Goal: Transaction & Acquisition: Download file/media

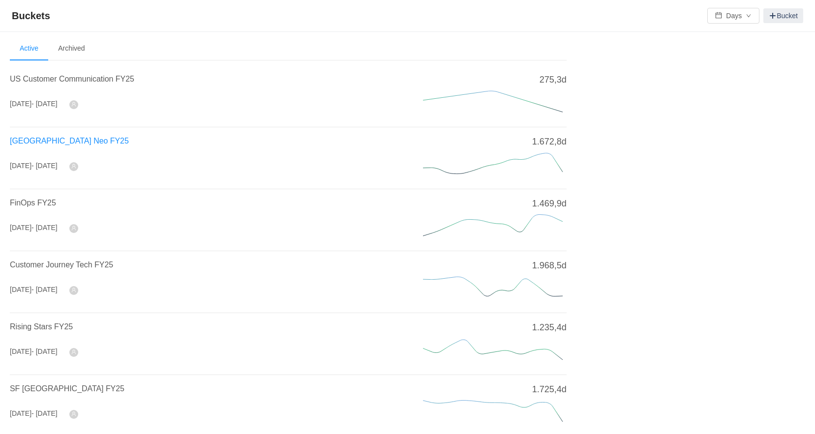
click at [36, 137] on span "[GEOGRAPHIC_DATA] Neo FY25" at bounding box center [69, 141] width 119 height 8
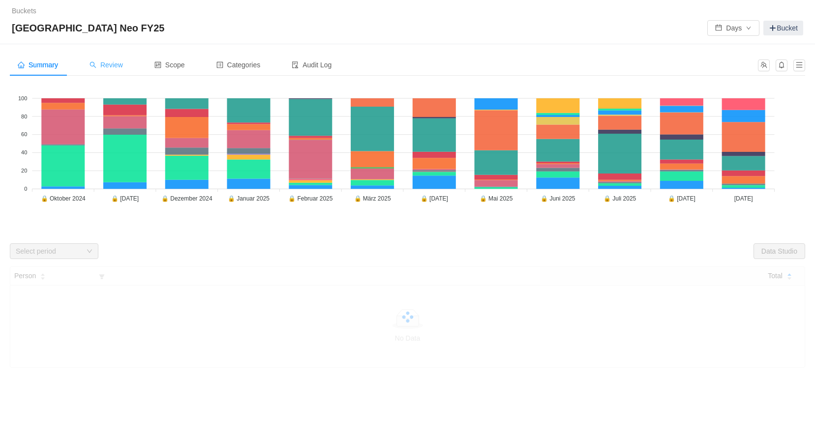
click at [107, 69] on span "Review" at bounding box center [106, 65] width 33 height 8
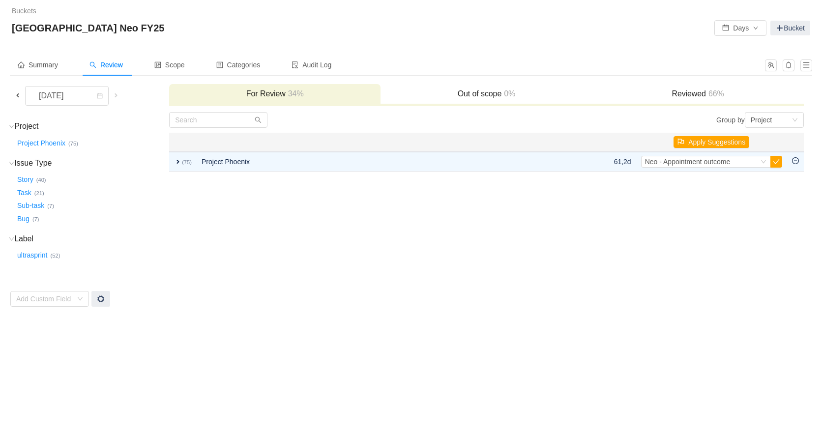
click at [21, 93] on span at bounding box center [18, 95] width 8 height 8
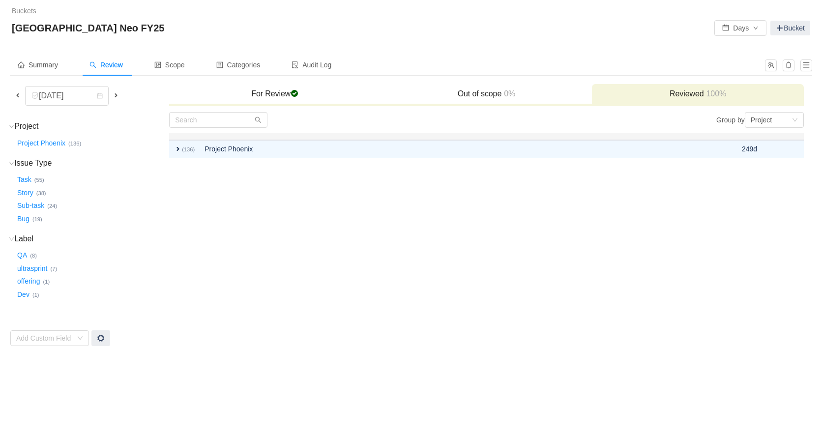
click at [262, 92] on h3 "For Review checked" at bounding box center [275, 94] width 202 height 10
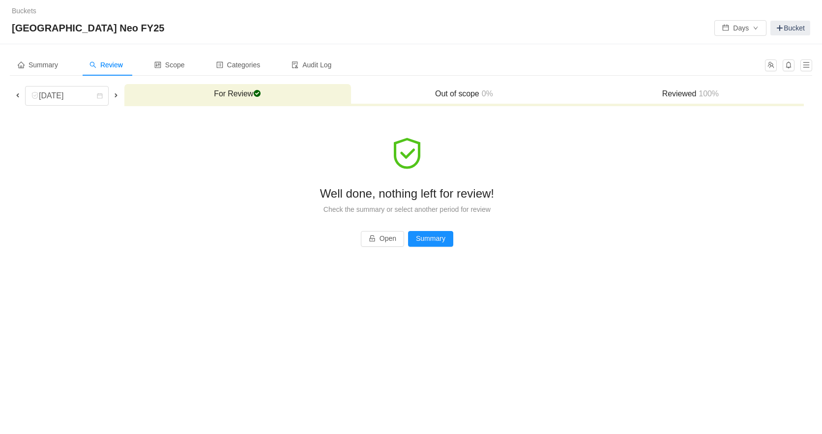
click at [685, 92] on h3 "Reviewed 100%" at bounding box center [690, 94] width 217 height 10
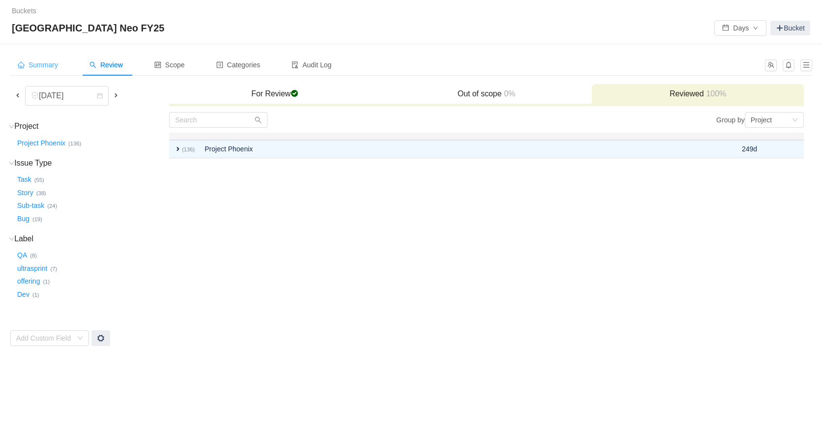
click at [45, 62] on span "Summary" at bounding box center [38, 65] width 40 height 8
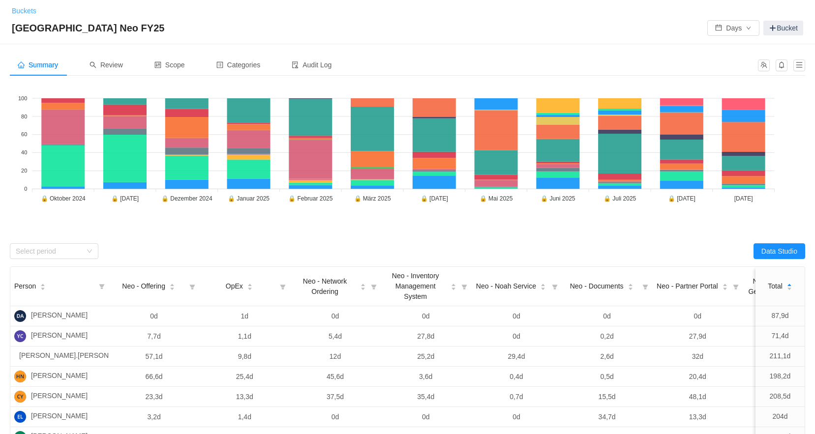
click at [17, 7] on link "Buckets" at bounding box center [24, 11] width 25 height 8
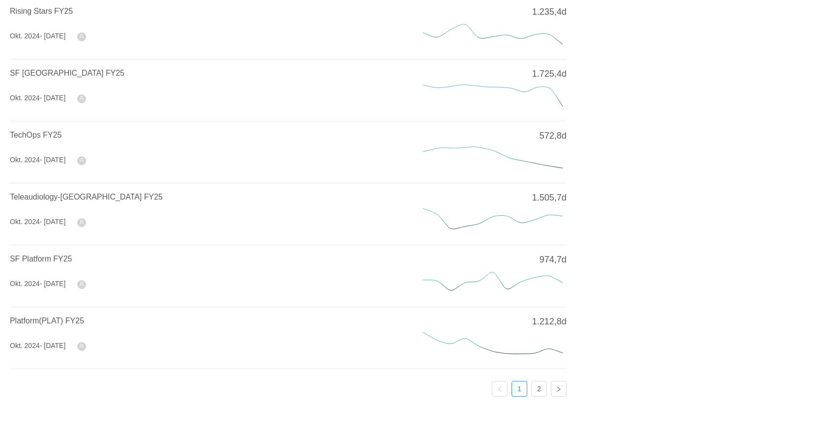
scroll to position [323, 0]
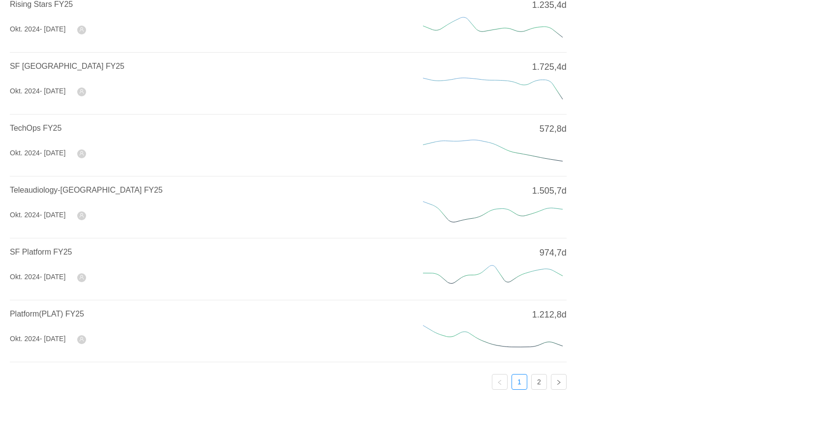
click at [72, 311] on span "Platform(PLAT) FY25" at bounding box center [47, 314] width 74 height 8
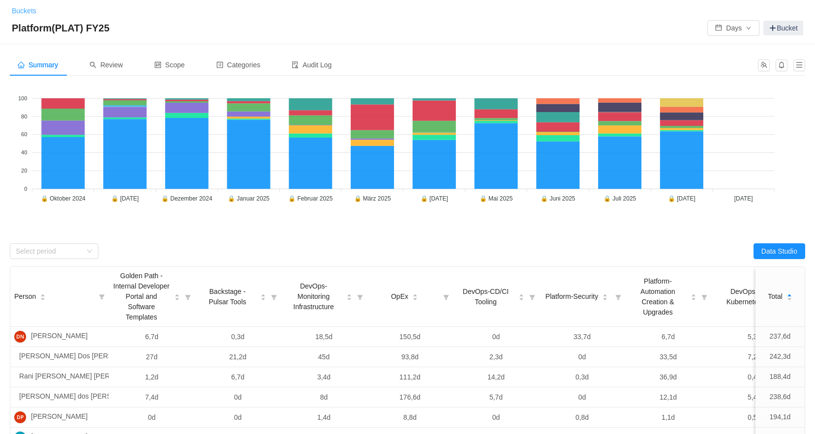
click at [21, 10] on link "Buckets" at bounding box center [24, 11] width 25 height 8
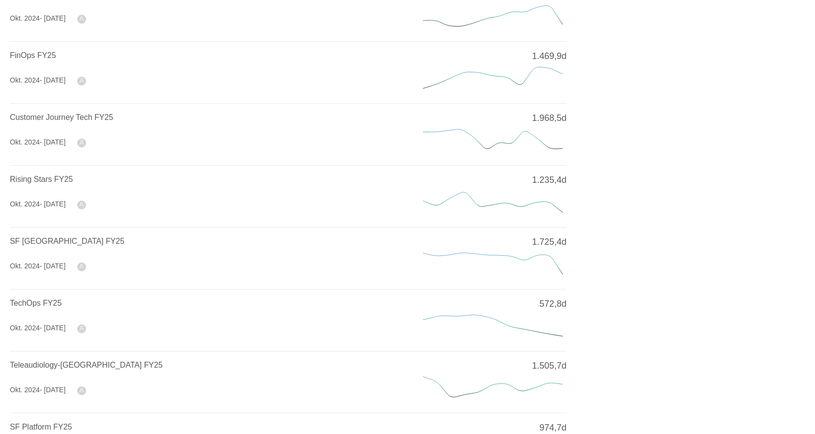
scroll to position [197, 0]
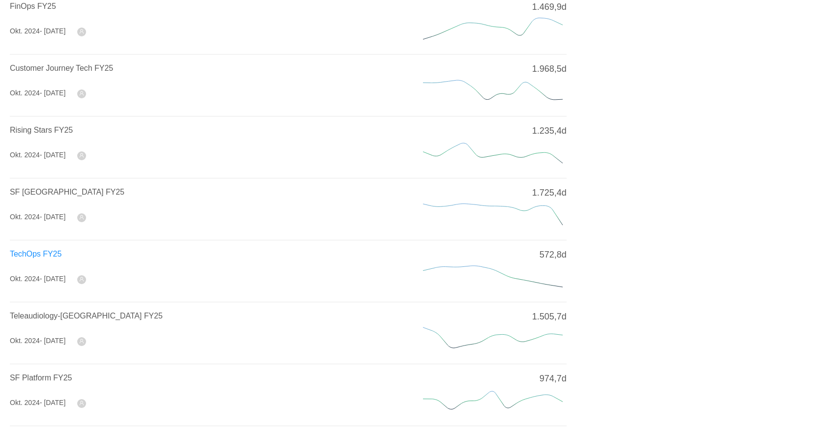
click at [34, 252] on span "TechOps FY25" at bounding box center [36, 254] width 52 height 8
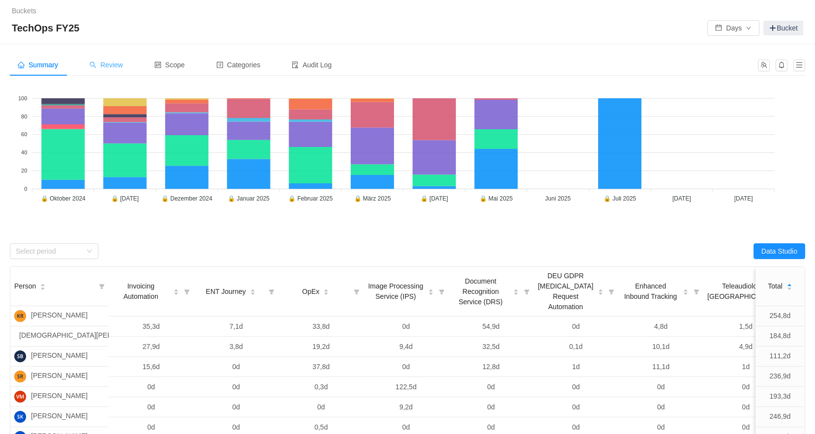
click at [113, 69] on span "Review" at bounding box center [106, 65] width 33 height 8
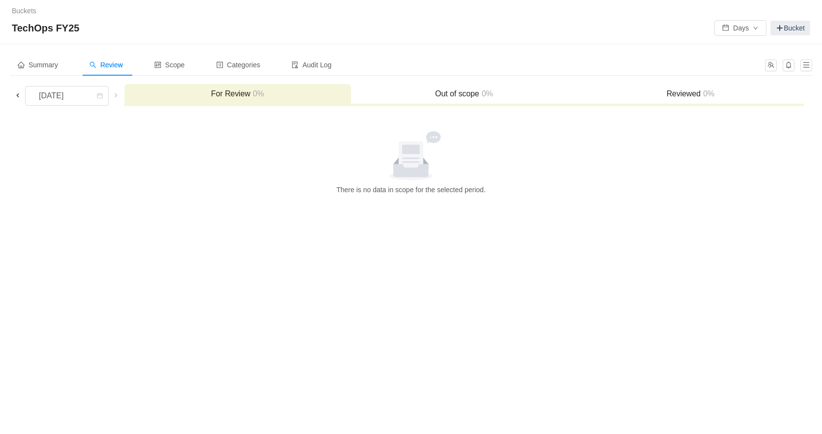
click at [22, 97] on span at bounding box center [18, 95] width 12 height 11
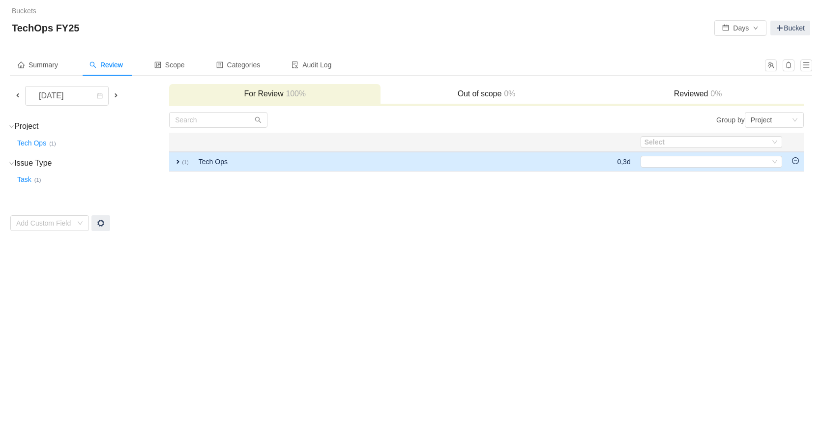
click at [177, 160] on span "expand" at bounding box center [178, 162] width 8 height 8
click at [741, 25] on button "Days" at bounding box center [741, 28] width 52 height 16
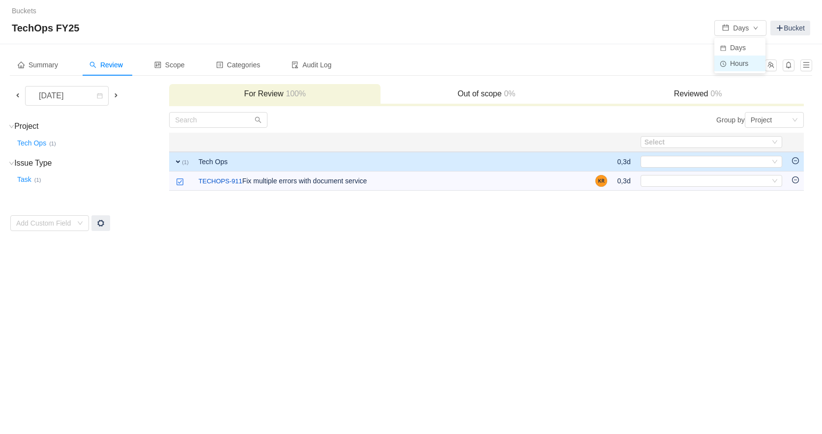
click at [739, 62] on li "Hours" at bounding box center [740, 64] width 51 height 16
click at [242, 68] on span "Categories" at bounding box center [238, 65] width 44 height 8
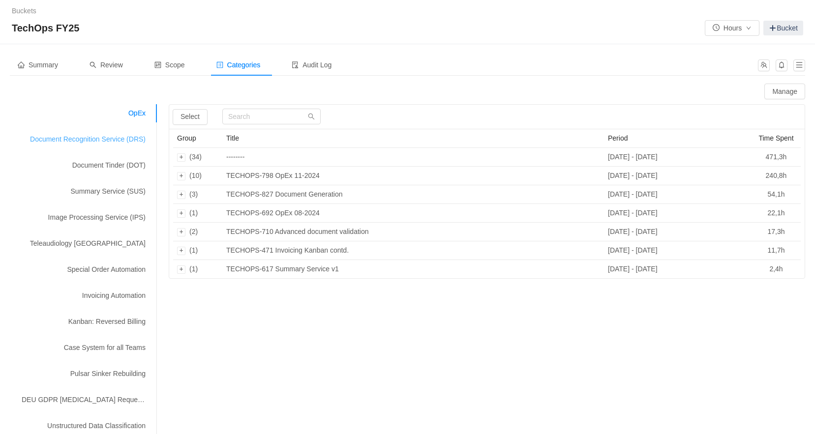
click at [41, 141] on div "Document Recognition Service (DRS)" at bounding box center [84, 139] width 148 height 18
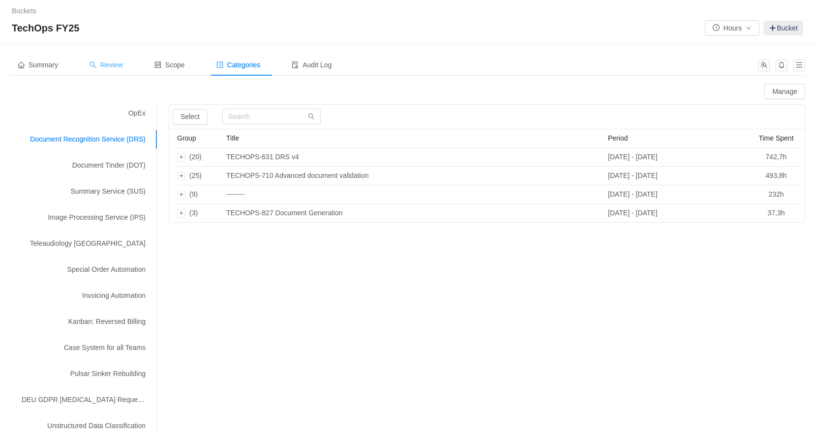
click at [107, 67] on span "Review" at bounding box center [106, 65] width 33 height 8
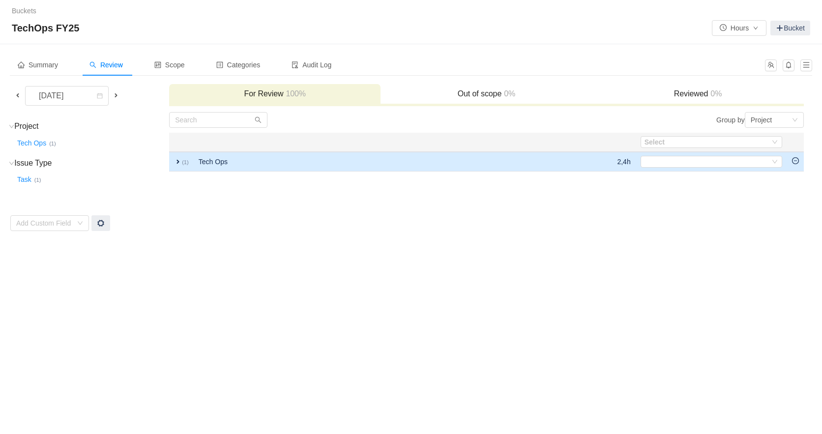
click at [180, 164] on span "expand" at bounding box center [178, 162] width 8 height 8
click at [245, 62] on span "Categories" at bounding box center [238, 65] width 44 height 8
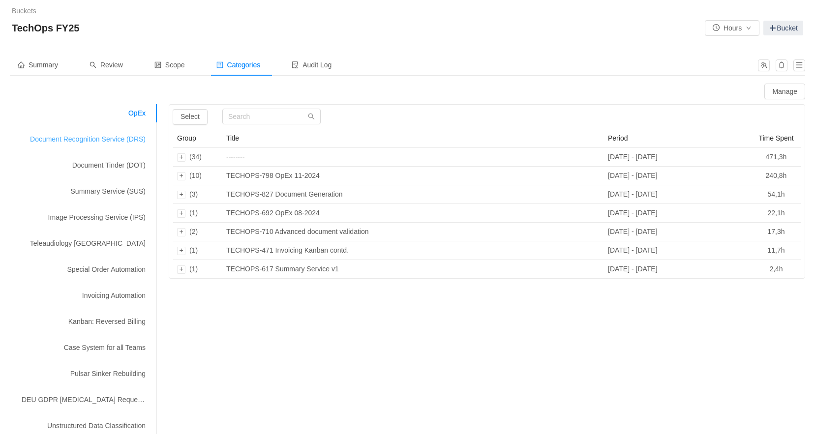
click at [121, 139] on div "Document Recognition Service (DRS)" at bounding box center [84, 139] width 148 height 18
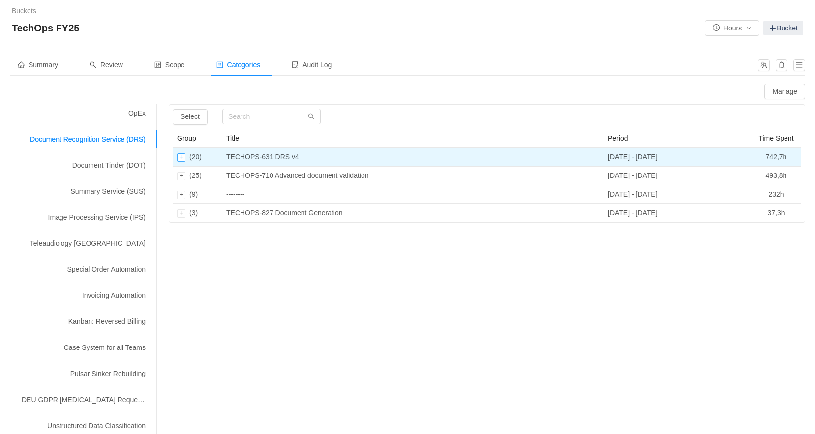
click at [178, 157] on div "Expand row" at bounding box center [181, 157] width 8 height 8
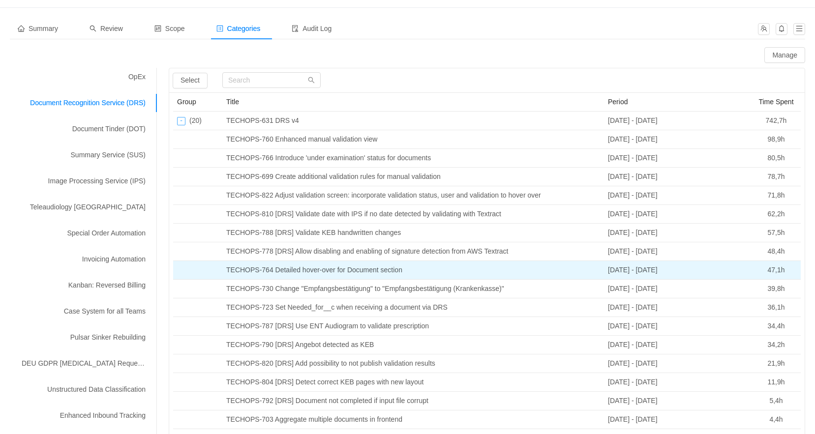
scroll to position [25, 0]
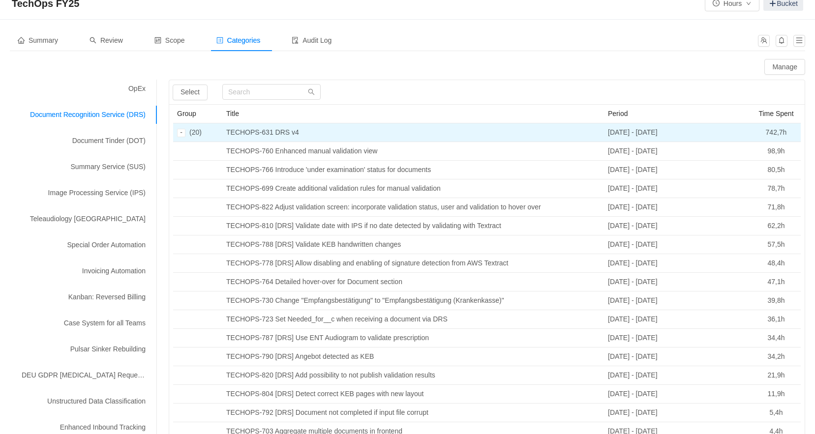
click at [176, 133] on td "(20)" at bounding box center [197, 132] width 49 height 19
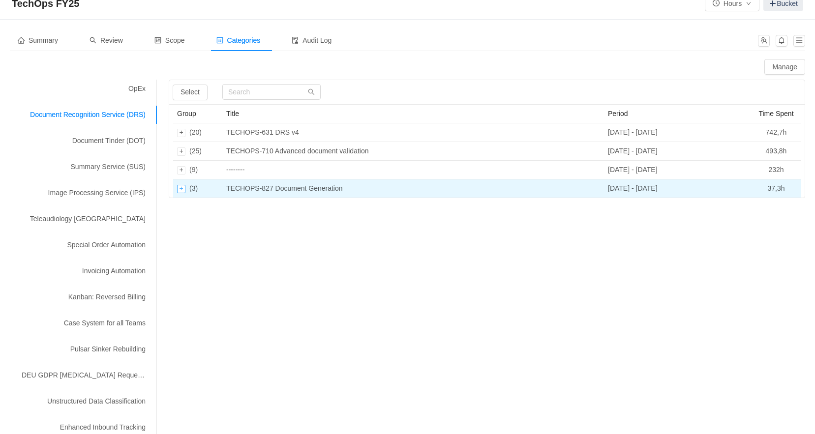
click at [182, 187] on div "Expand row" at bounding box center [181, 189] width 8 height 8
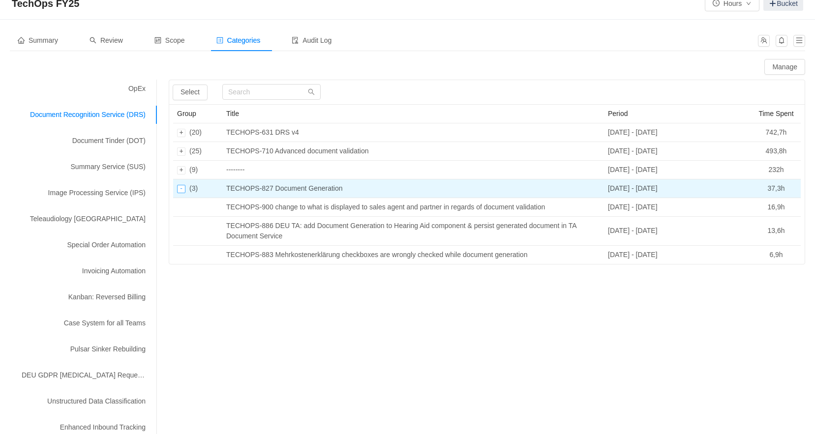
click at [179, 190] on div "Collapse row" at bounding box center [181, 189] width 8 height 8
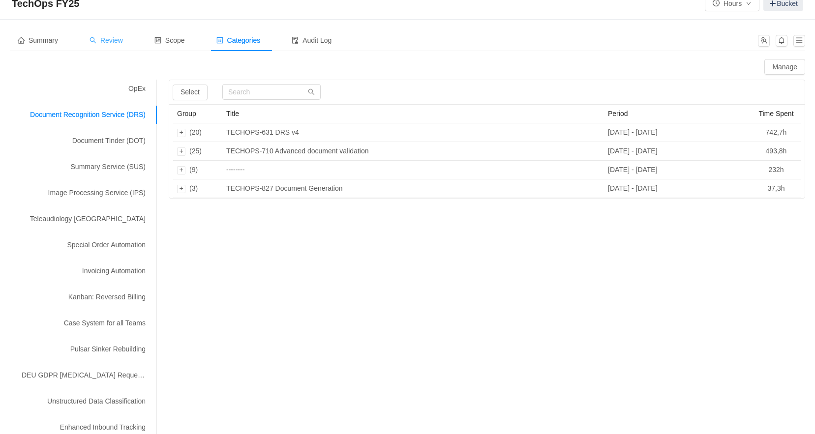
click at [101, 43] on span "Review" at bounding box center [106, 40] width 33 height 8
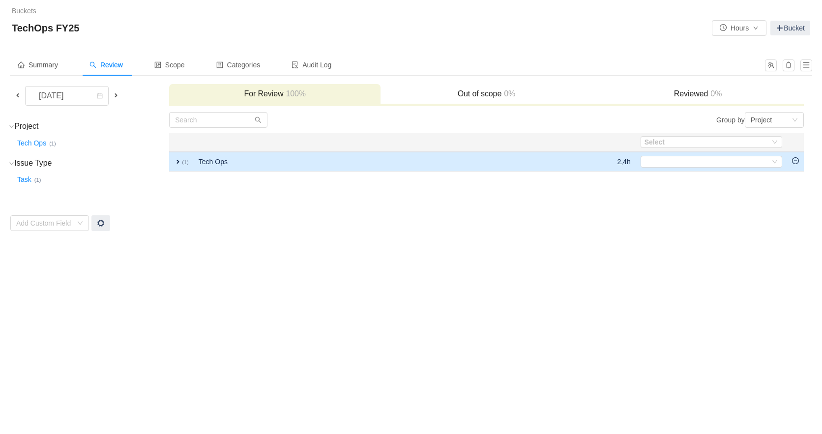
click at [177, 161] on span "expand" at bounding box center [178, 162] width 8 height 8
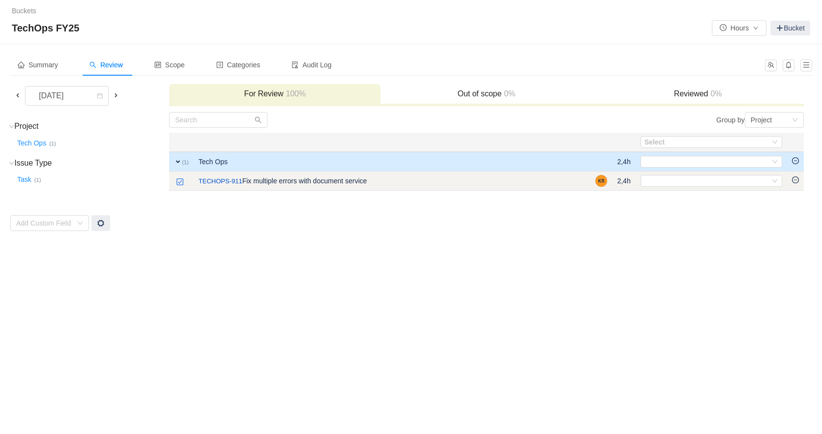
click at [794, 185] on td at bounding box center [795, 181] width 17 height 19
click at [773, 182] on icon "icon: down" at bounding box center [775, 181] width 6 height 6
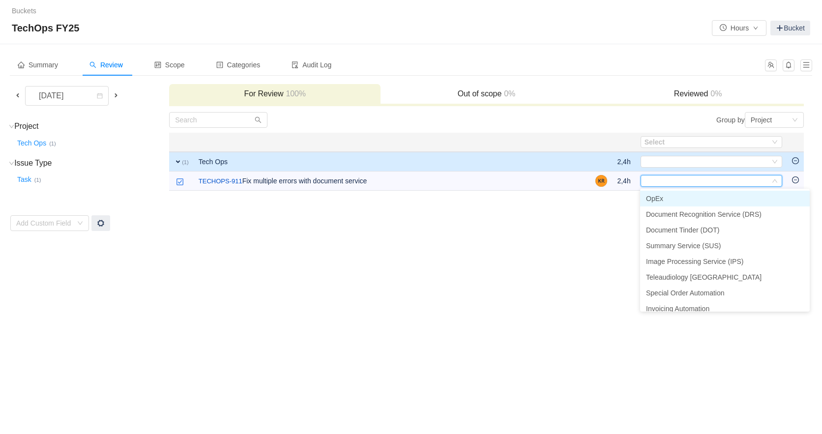
click at [668, 200] on li "OpEx" at bounding box center [725, 199] width 170 height 16
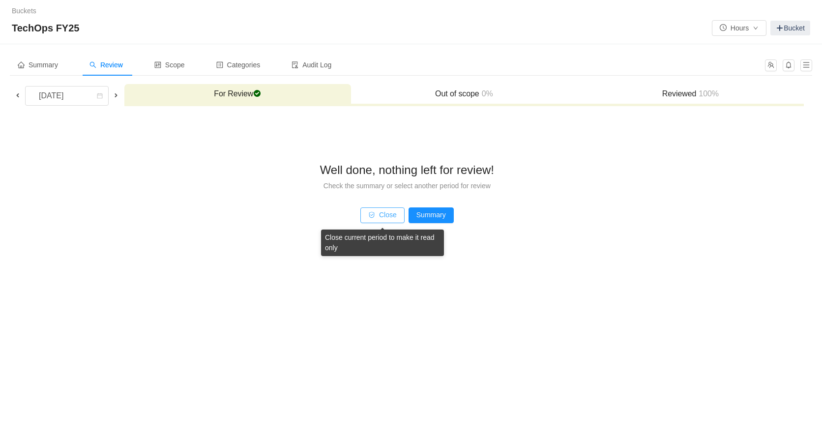
drag, startPoint x: 388, startPoint y: 219, endPoint x: 384, endPoint y: 227, distance: 9.0
click at [387, 219] on button "Close" at bounding box center [382, 216] width 44 height 16
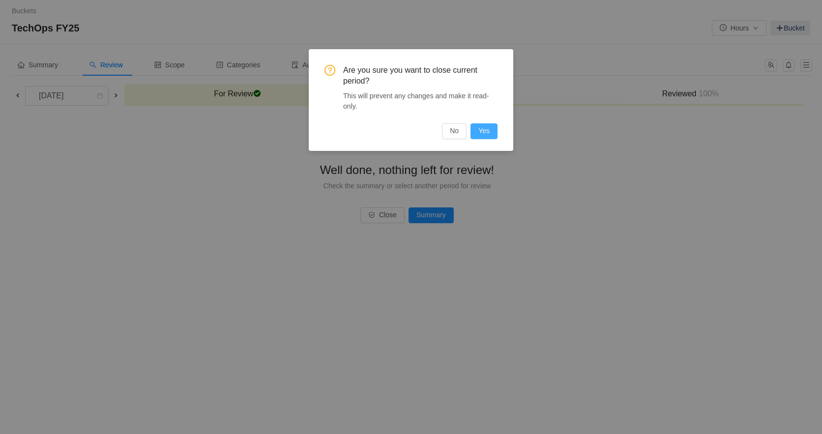
click at [480, 128] on button "Yes" at bounding box center [484, 131] width 27 height 16
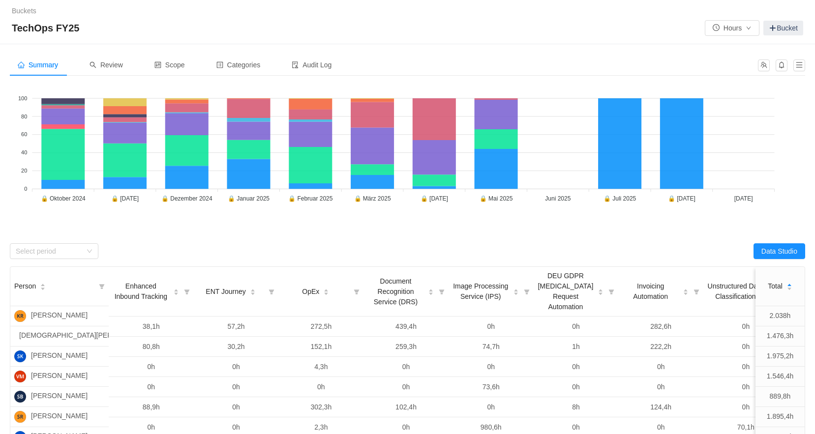
click at [34, 13] on link "Buckets" at bounding box center [24, 11] width 25 height 8
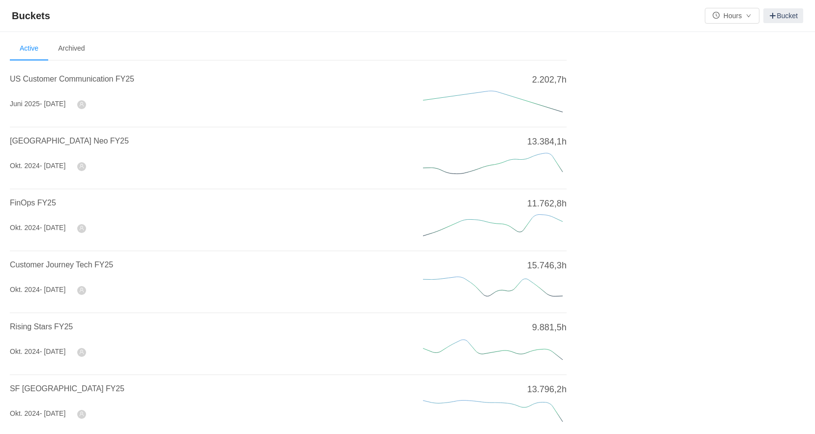
click at [127, 6] on div "Buckets Hours Bucket" at bounding box center [407, 16] width 815 height 32
click at [93, 79] on span "US Customer Communication FY25" at bounding box center [72, 79] width 124 height 8
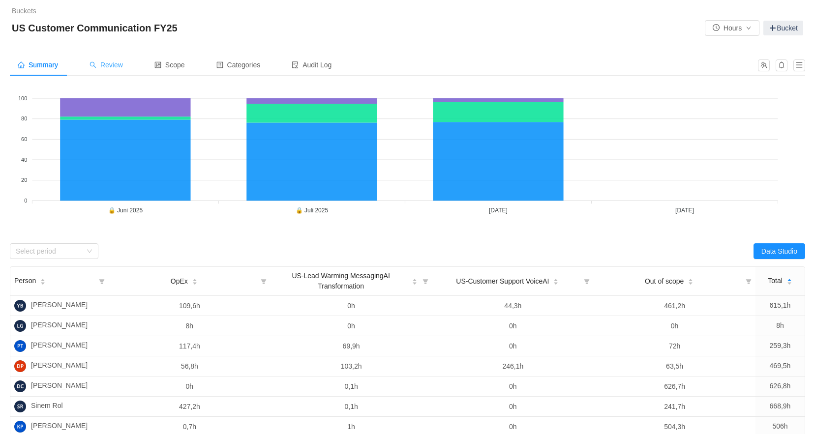
click at [113, 66] on span "Review" at bounding box center [106, 65] width 33 height 8
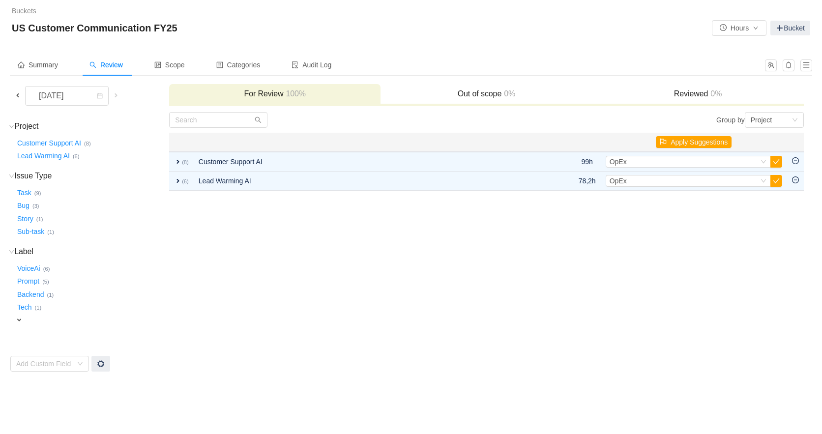
click at [19, 93] on span at bounding box center [18, 95] width 8 height 8
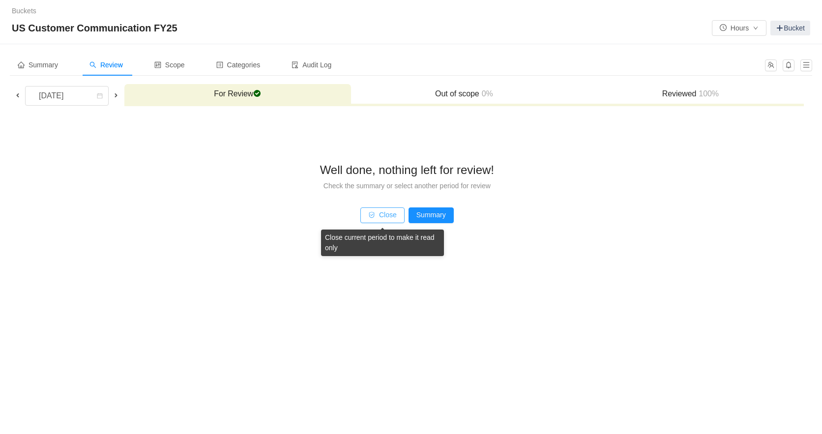
click at [376, 219] on button "Close" at bounding box center [382, 216] width 44 height 16
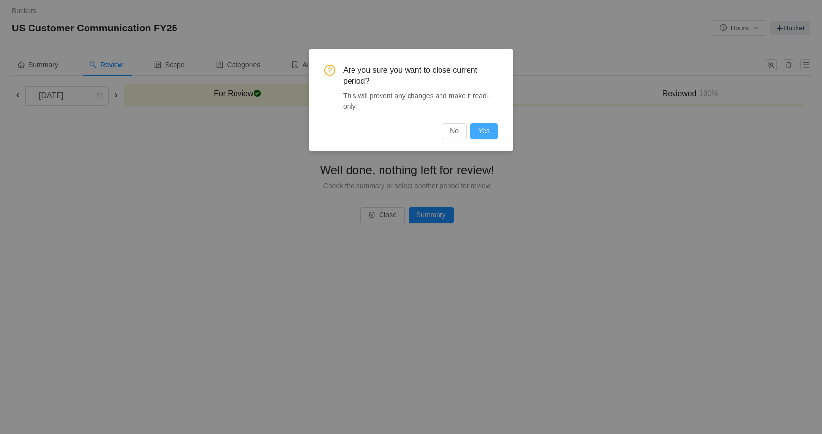
click at [493, 132] on button "Yes" at bounding box center [484, 131] width 27 height 16
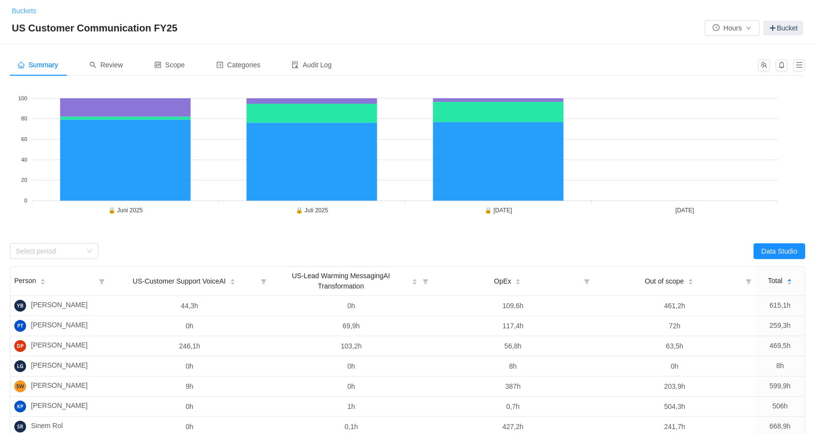
click at [17, 9] on link "Buckets" at bounding box center [24, 11] width 25 height 8
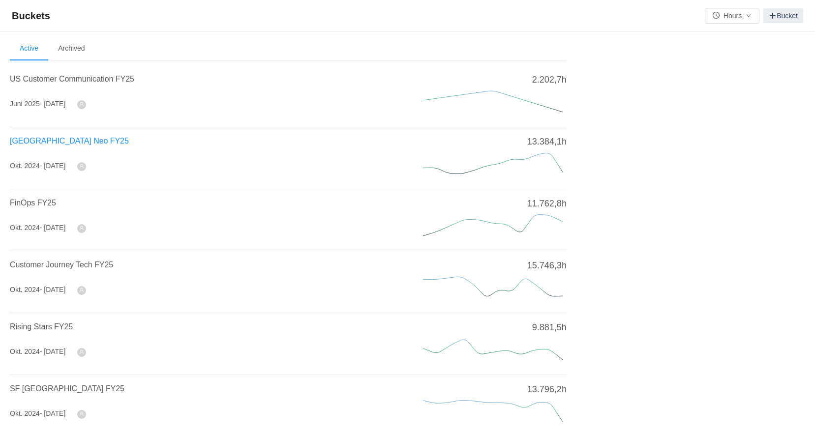
click at [44, 144] on span "[GEOGRAPHIC_DATA] Neo FY25" at bounding box center [69, 141] width 119 height 8
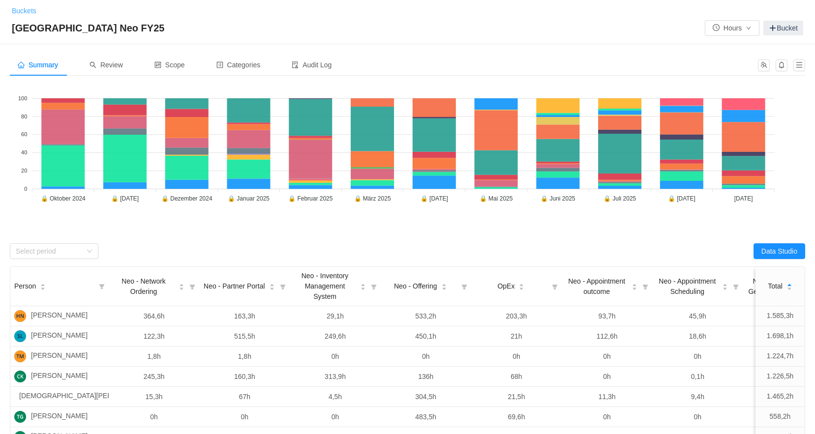
click at [18, 11] on link "Buckets" at bounding box center [24, 11] width 25 height 8
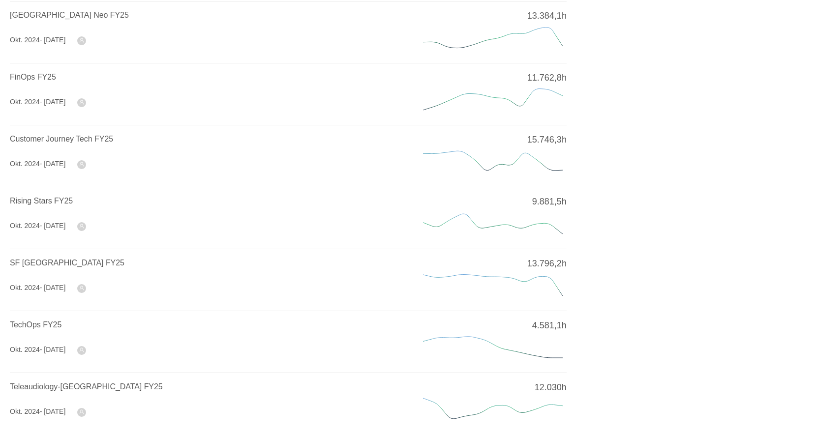
scroll to position [323, 0]
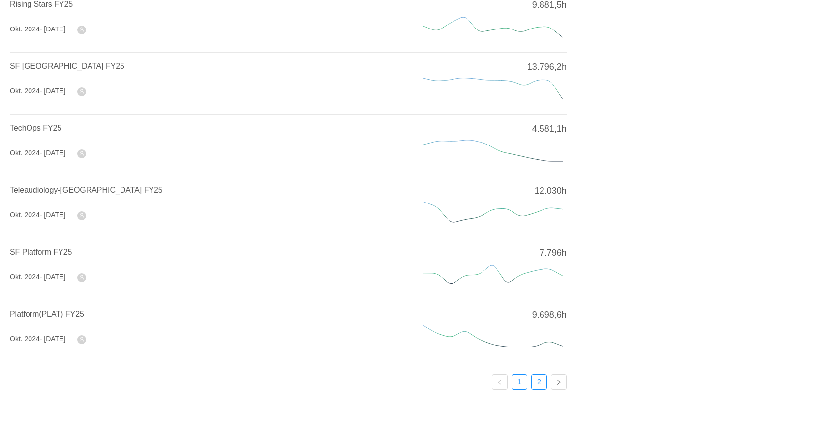
click at [535, 381] on link "2" at bounding box center [539, 382] width 15 height 15
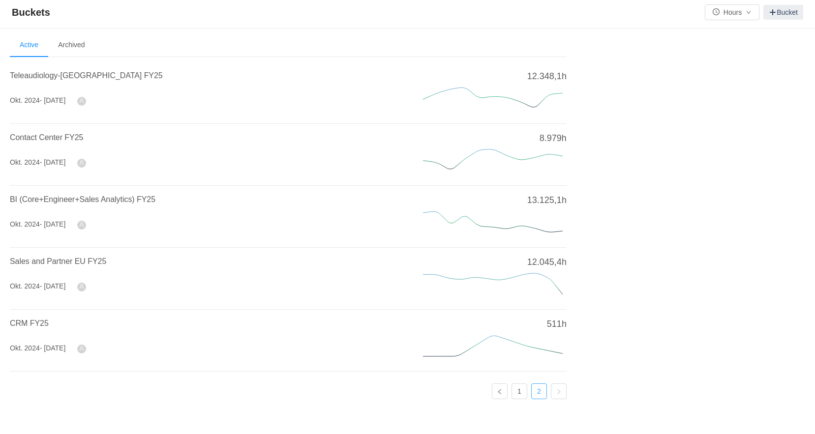
scroll to position [0, 0]
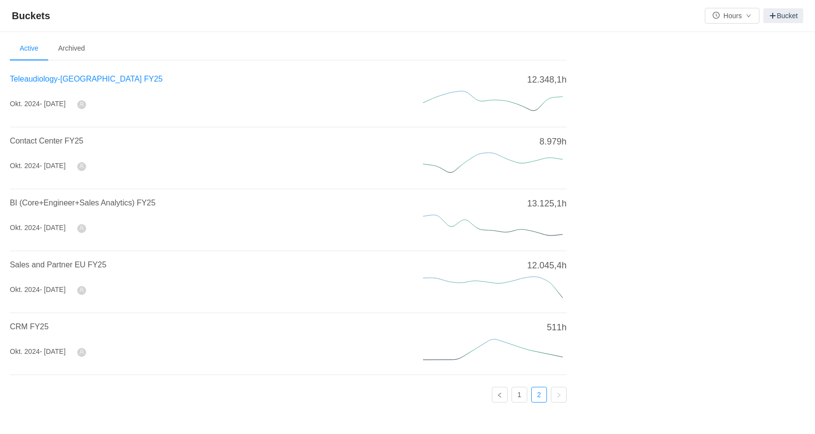
click at [117, 83] on span "Teleaudiology-[GEOGRAPHIC_DATA] FY25" at bounding box center [86, 79] width 153 height 8
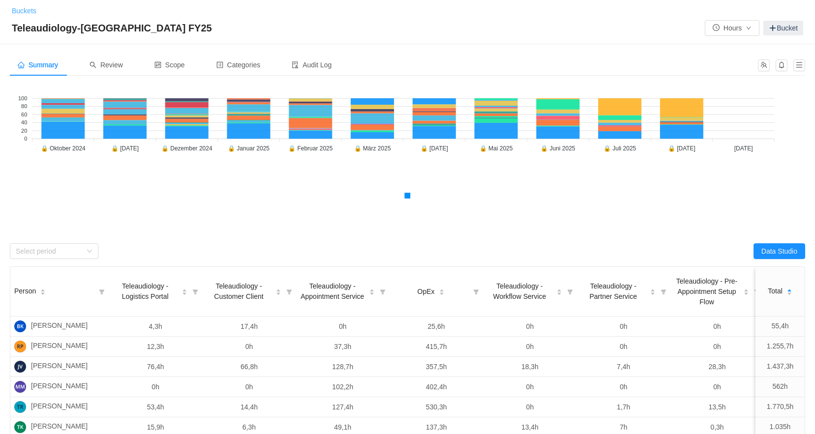
click at [21, 14] on link "Buckets" at bounding box center [24, 11] width 25 height 8
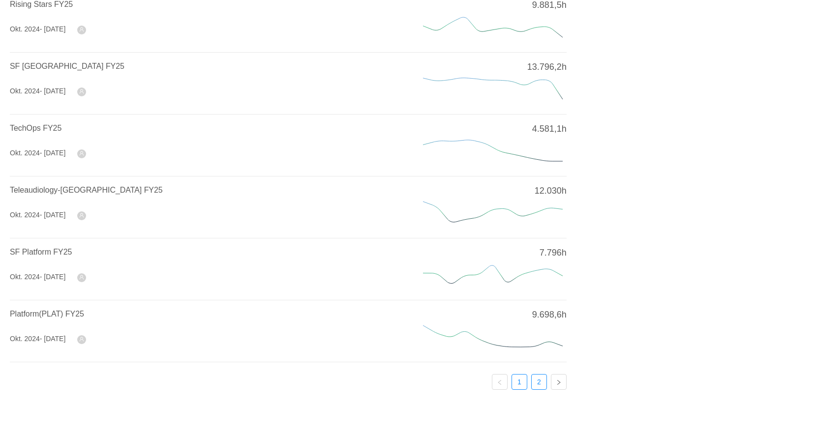
click at [539, 375] on link "2" at bounding box center [539, 382] width 15 height 15
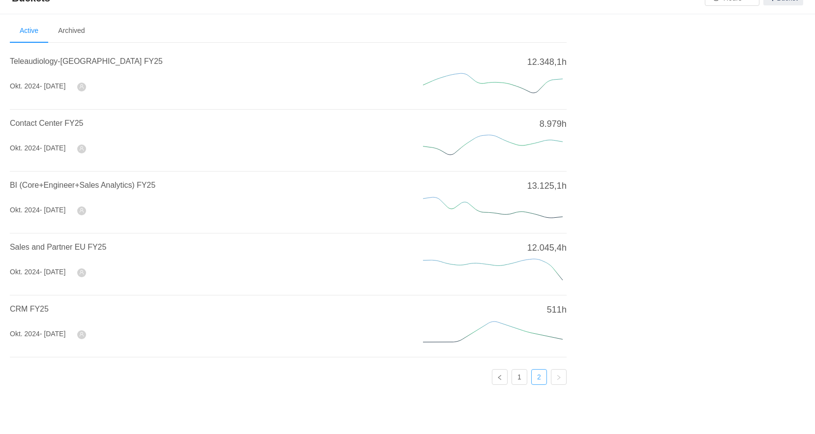
scroll to position [15, 0]
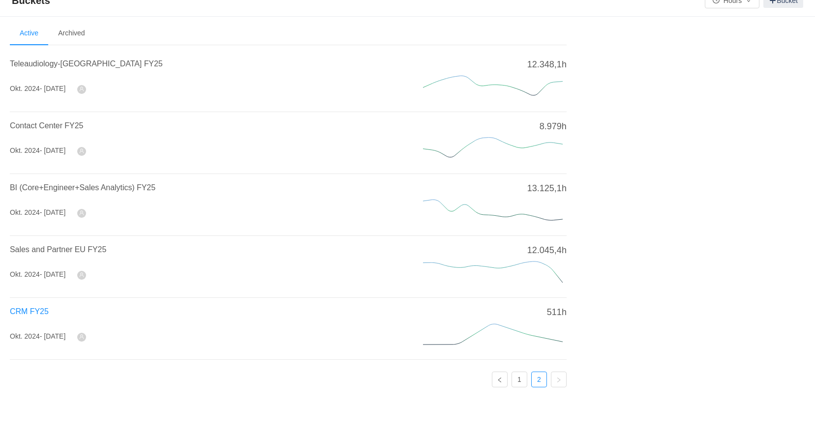
click at [39, 313] on span "CRM FY25" at bounding box center [29, 311] width 39 height 8
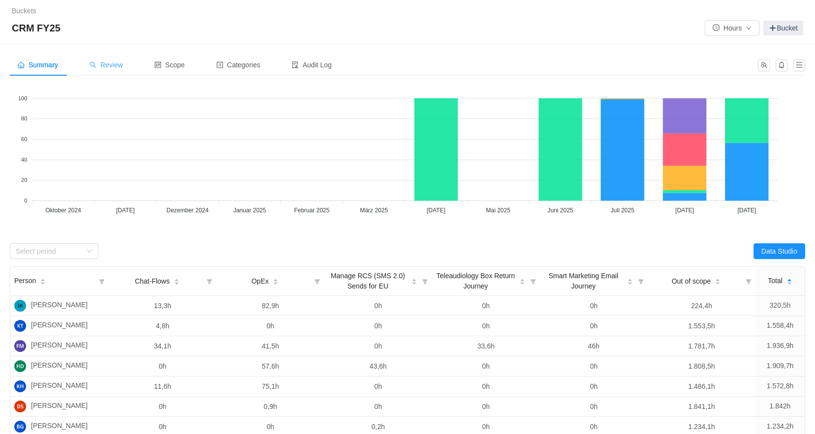
click at [106, 63] on span "Review" at bounding box center [106, 65] width 33 height 8
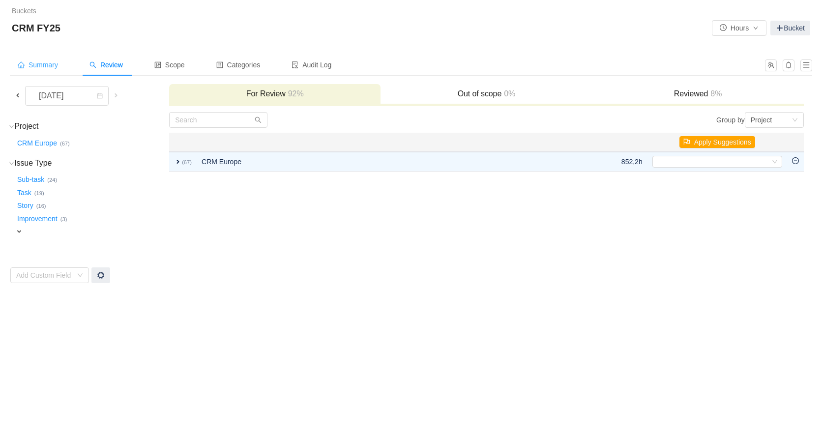
click at [53, 69] on span "Summary" at bounding box center [38, 65] width 40 height 8
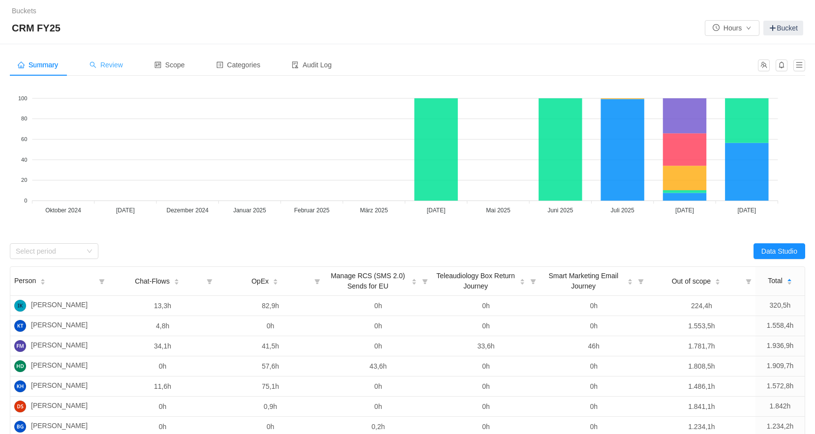
click at [115, 66] on span "Review" at bounding box center [106, 65] width 33 height 8
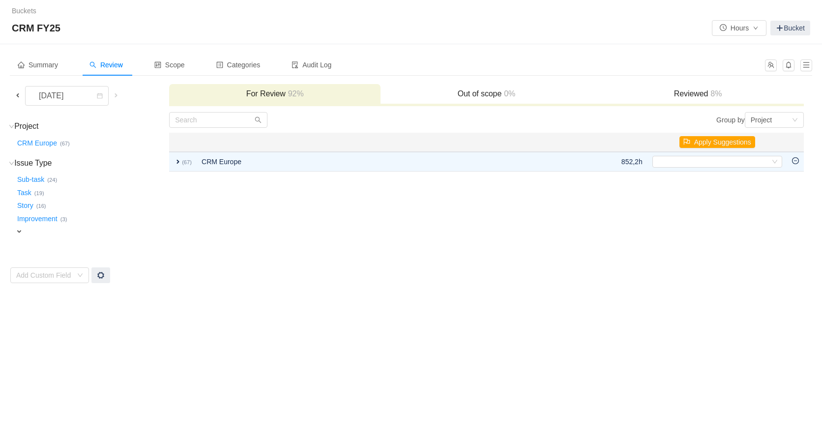
click at [18, 94] on span at bounding box center [18, 95] width 8 height 8
click at [677, 95] on h3 "Reviewed 13%" at bounding box center [698, 94] width 202 height 10
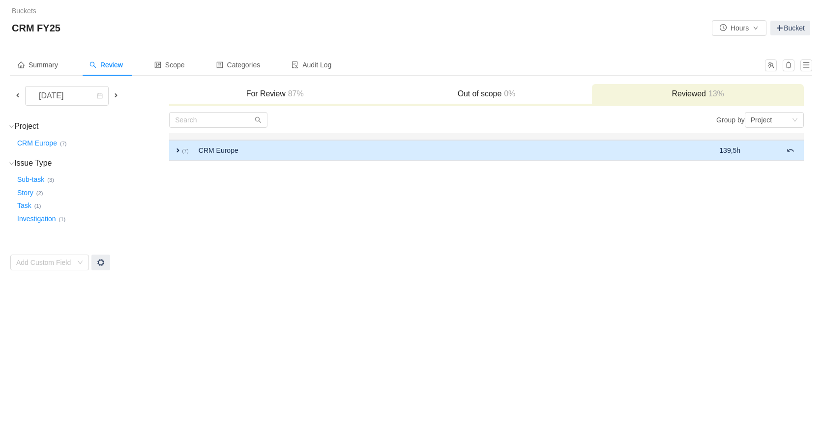
click at [174, 150] on span "expand" at bounding box center [178, 151] width 8 height 8
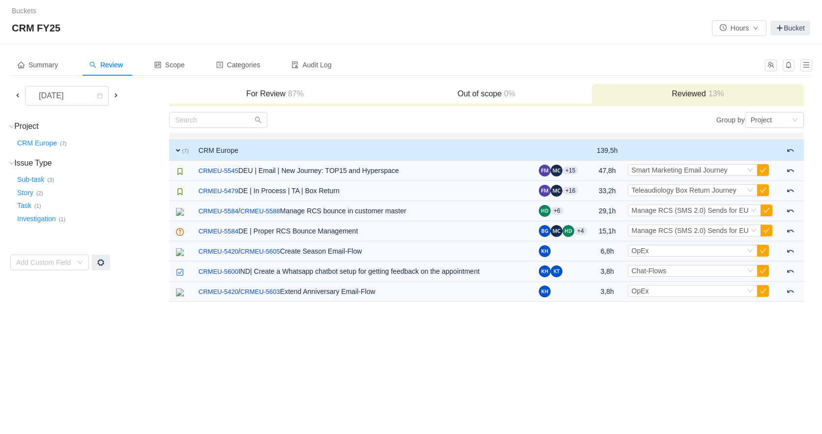
click at [174, 150] on span "expand" at bounding box center [178, 151] width 8 height 8
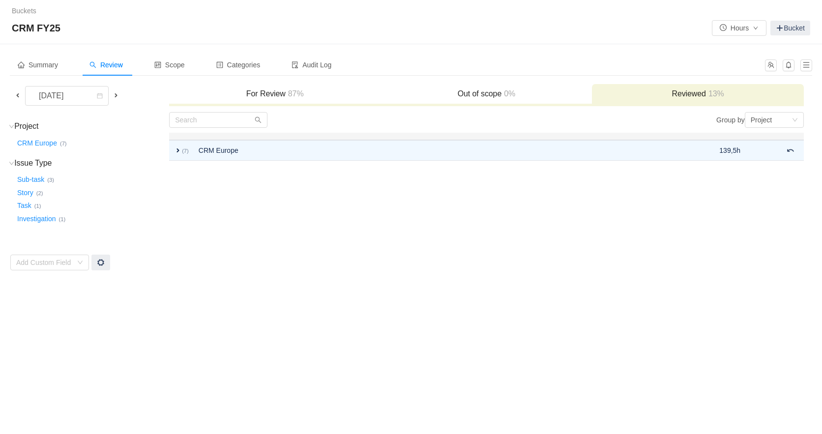
click at [255, 97] on h3 "For Review 87%" at bounding box center [275, 94] width 202 height 10
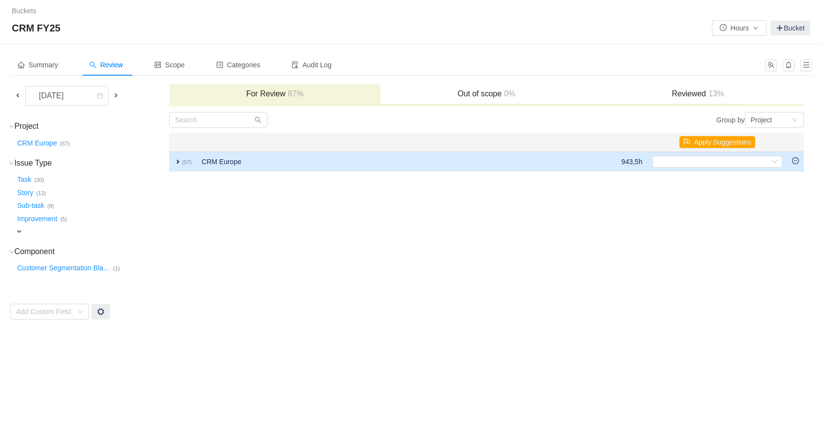
click at [176, 161] on span "expand" at bounding box center [178, 162] width 8 height 8
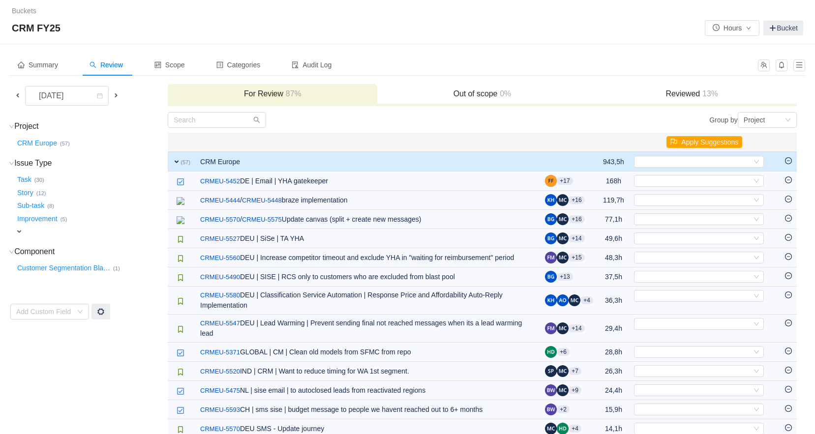
click at [180, 161] on span "expand" at bounding box center [177, 162] width 8 height 8
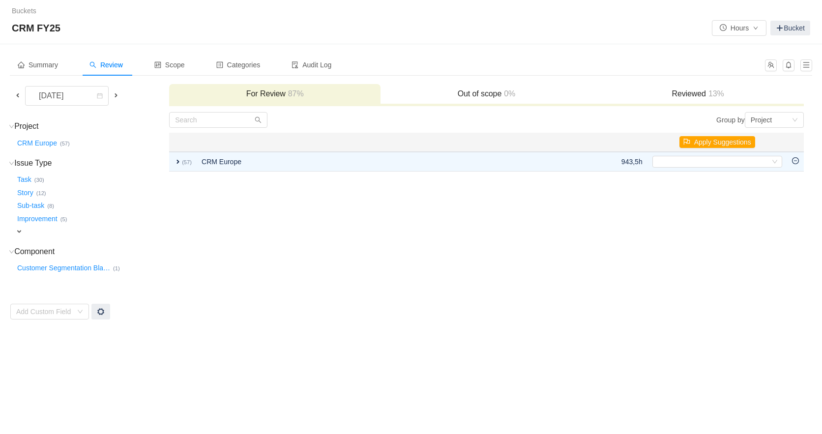
click at [22, 94] on span at bounding box center [18, 95] width 12 height 11
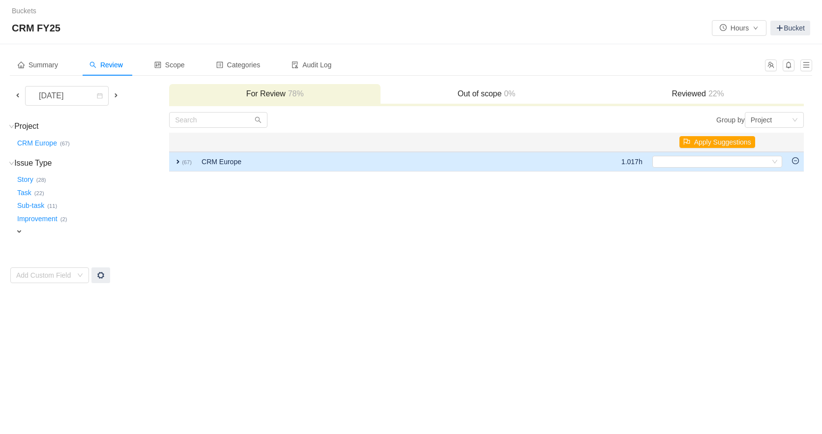
click at [177, 160] on span "expand" at bounding box center [178, 162] width 8 height 8
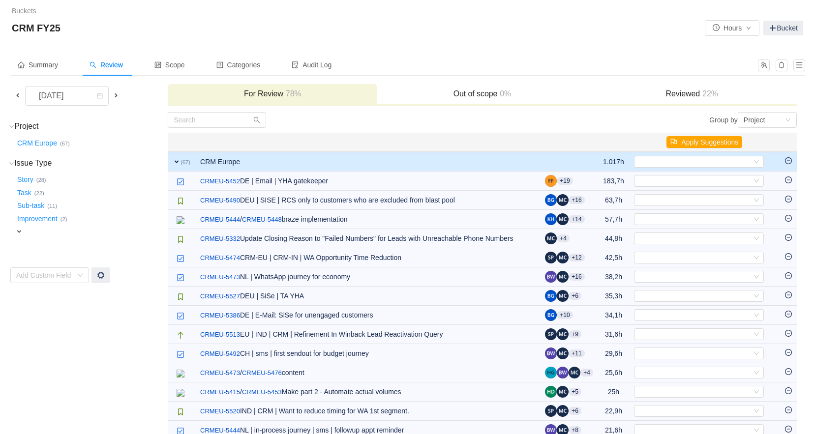
click at [174, 162] on span "expand" at bounding box center [177, 162] width 8 height 8
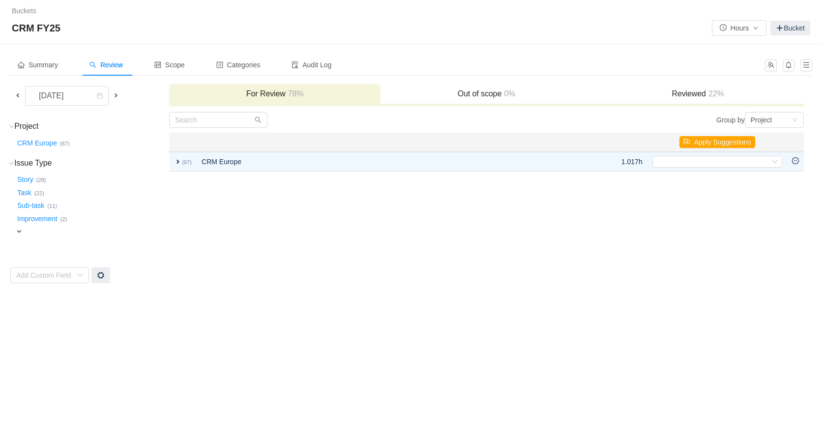
click at [112, 96] on span at bounding box center [116, 95] width 8 height 8
click at [113, 96] on span at bounding box center [116, 95] width 8 height 8
click at [669, 95] on h3 "Reviewed 8%" at bounding box center [698, 94] width 202 height 10
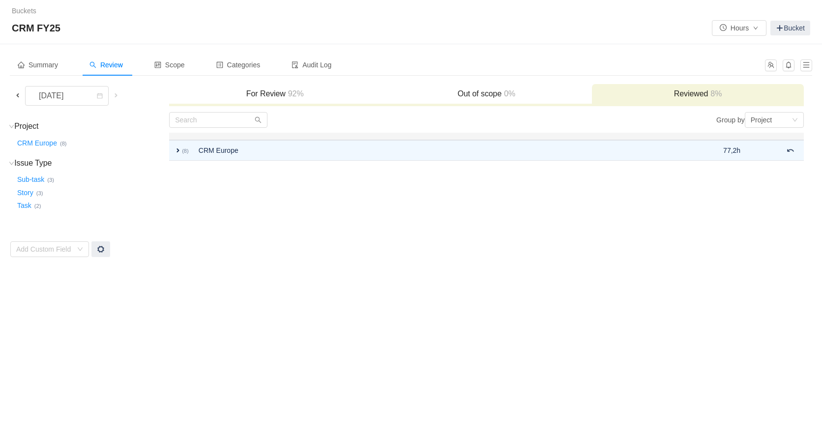
drag, startPoint x: 280, startPoint y: 89, endPoint x: 267, endPoint y: 94, distance: 13.9
click at [279, 89] on h3 "For Review 92%" at bounding box center [275, 94] width 202 height 10
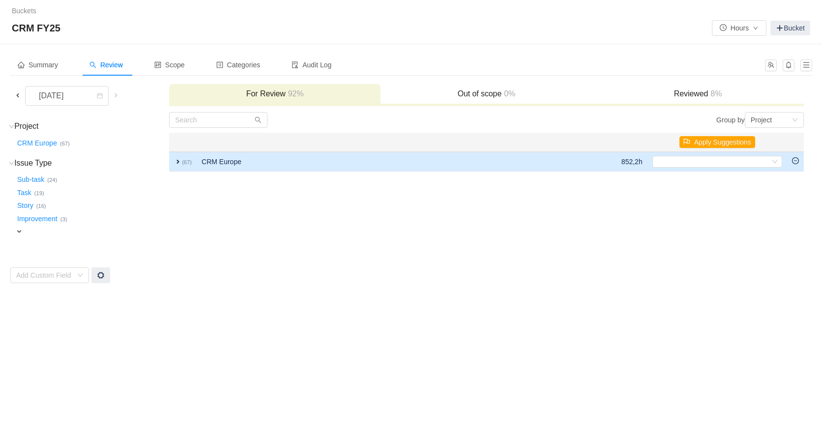
click at [179, 163] on span "expand" at bounding box center [178, 162] width 8 height 8
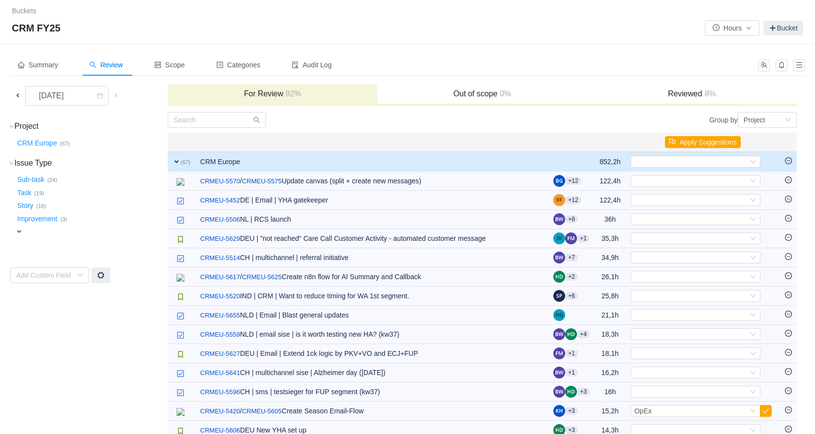
click at [177, 159] on span "expand" at bounding box center [177, 162] width 8 height 8
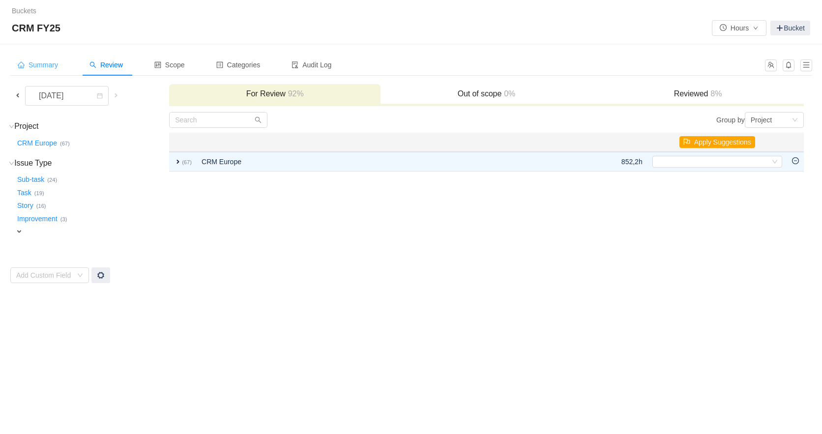
click at [39, 70] on div "Summary" at bounding box center [38, 65] width 56 height 22
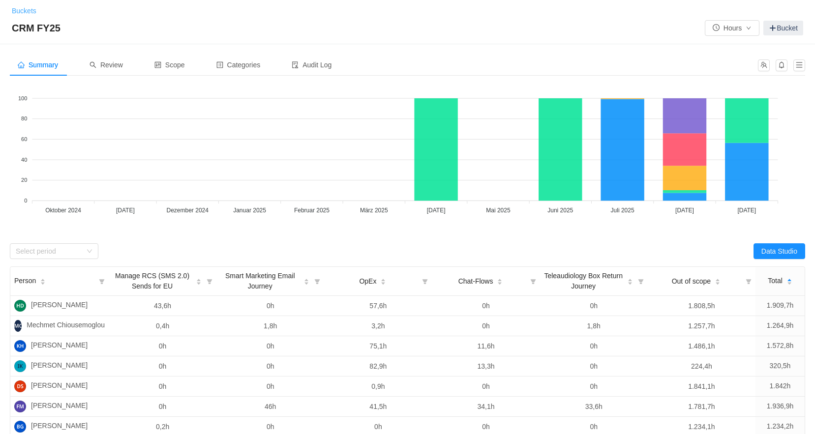
click at [27, 14] on link "Buckets" at bounding box center [24, 11] width 25 height 8
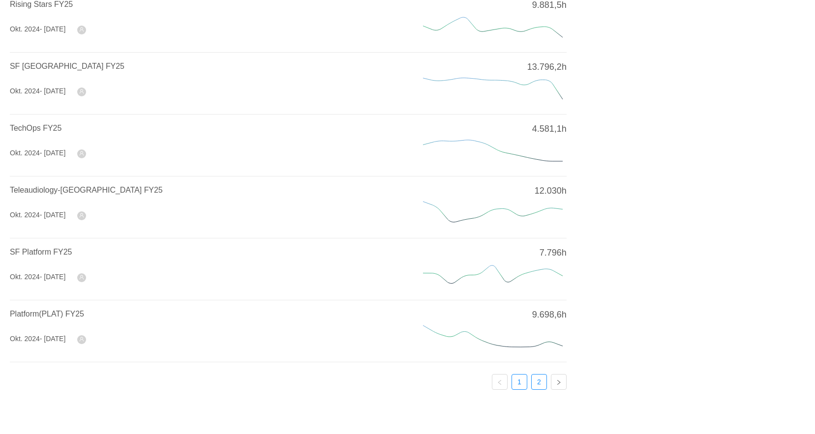
click at [537, 375] on link "2" at bounding box center [539, 382] width 15 height 15
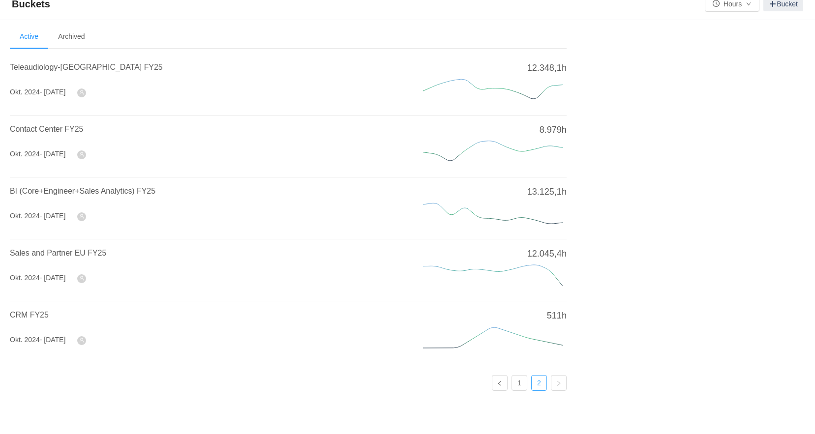
scroll to position [15, 0]
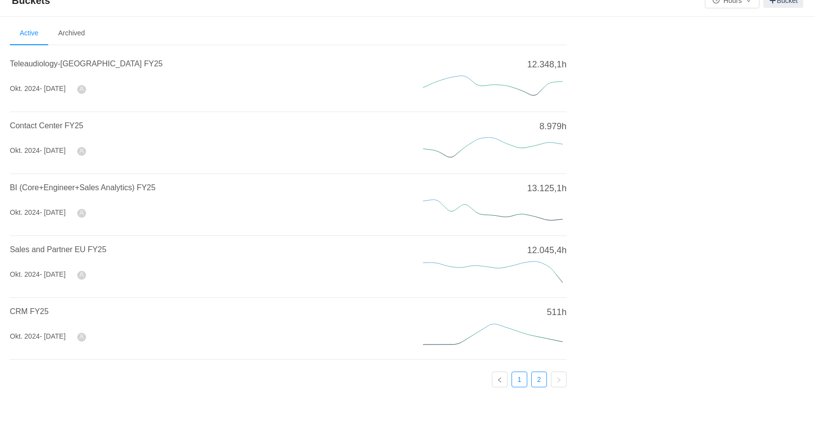
click at [519, 378] on link "1" at bounding box center [519, 379] width 15 height 15
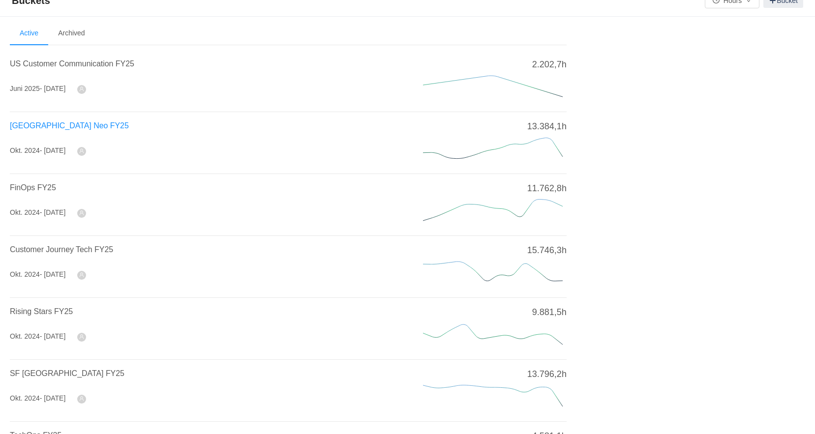
click at [52, 125] on span "[GEOGRAPHIC_DATA] Neo FY25" at bounding box center [69, 125] width 119 height 8
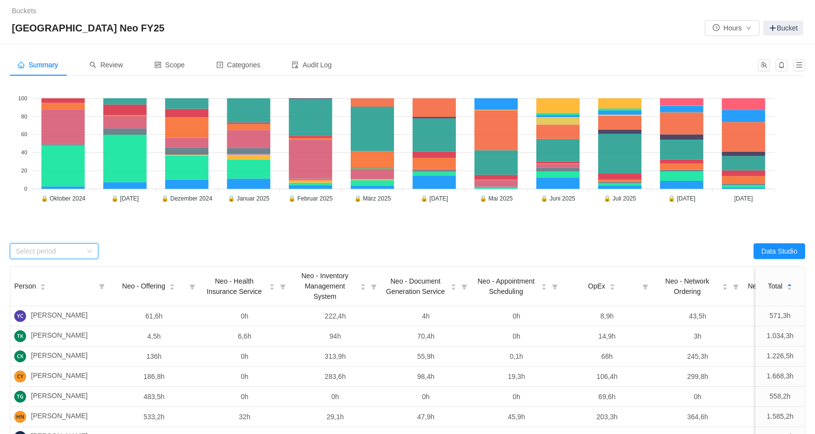
click at [91, 255] on div "Select period" at bounding box center [54, 251] width 89 height 16
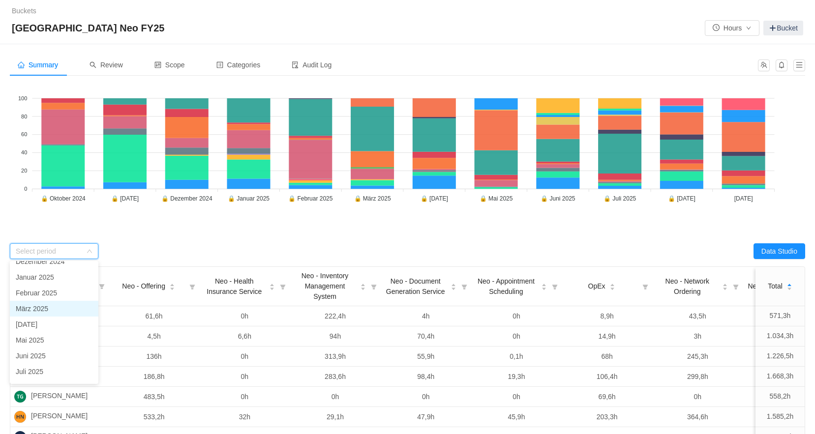
scroll to position [70, 0]
click at [44, 365] on li "[DATE]" at bounding box center [54, 359] width 89 height 16
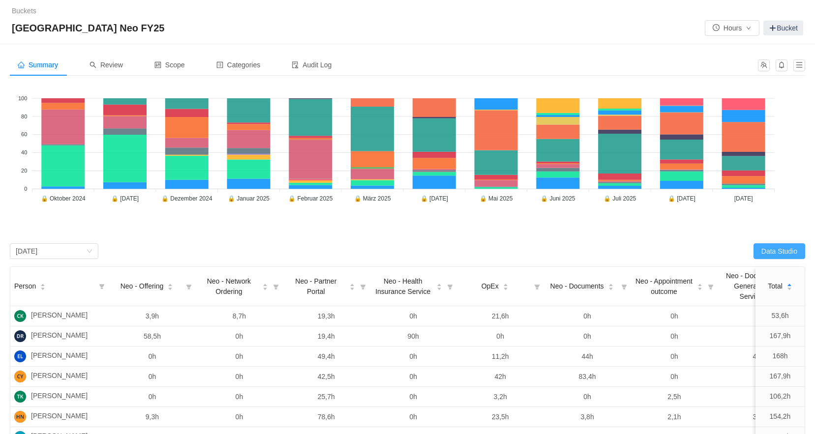
click at [773, 251] on button "Data Studio" at bounding box center [779, 251] width 52 height 16
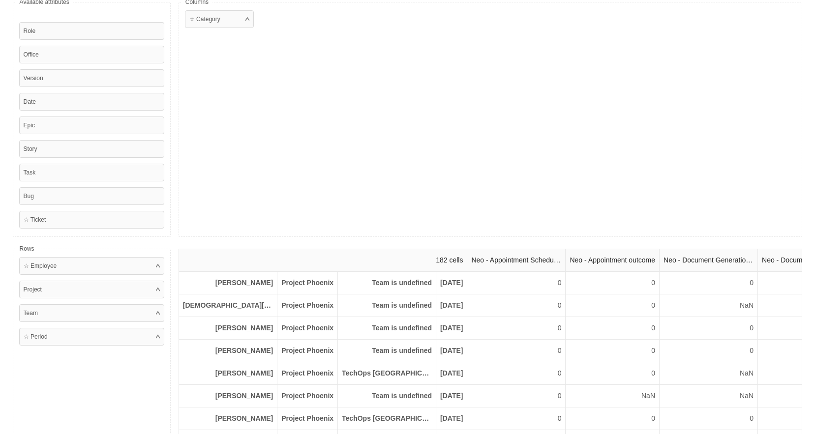
scroll to position [0, 0]
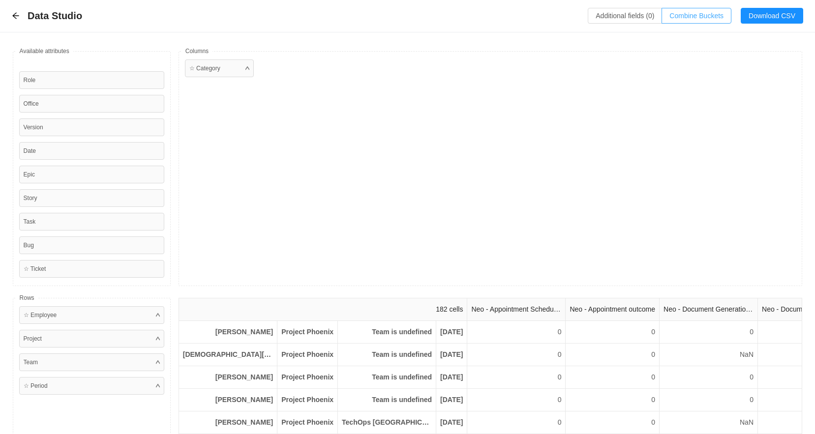
click at [708, 16] on button "Combine Buckets (0)" at bounding box center [696, 16] width 70 height 16
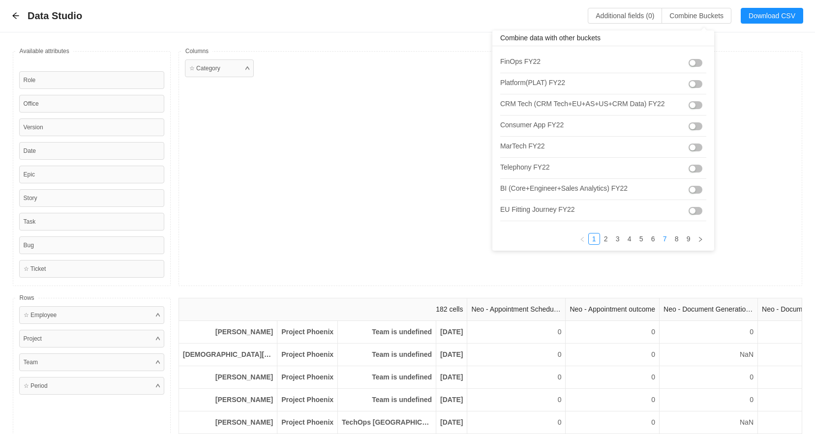
click at [659, 239] on link "7" at bounding box center [664, 239] width 11 height 11
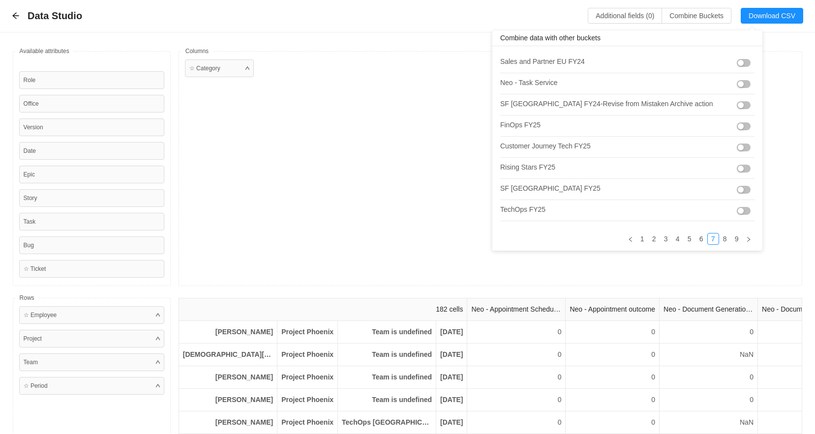
click at [737, 212] on button "button" at bounding box center [744, 211] width 14 height 8
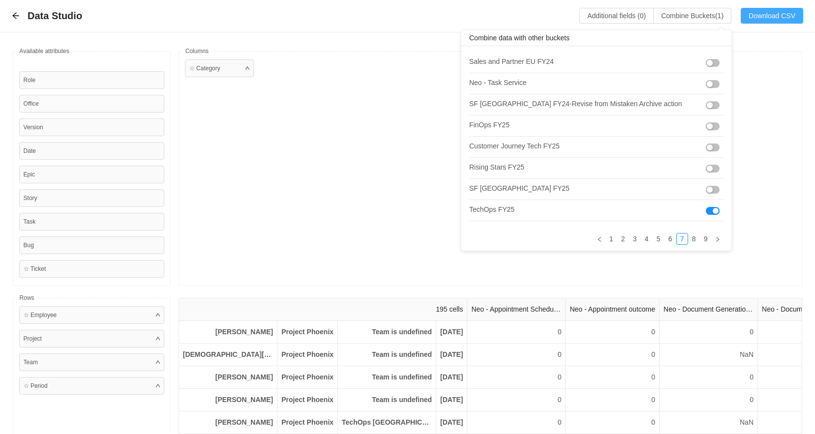
click at [765, 15] on button "Download CSV" at bounding box center [772, 16] width 62 height 16
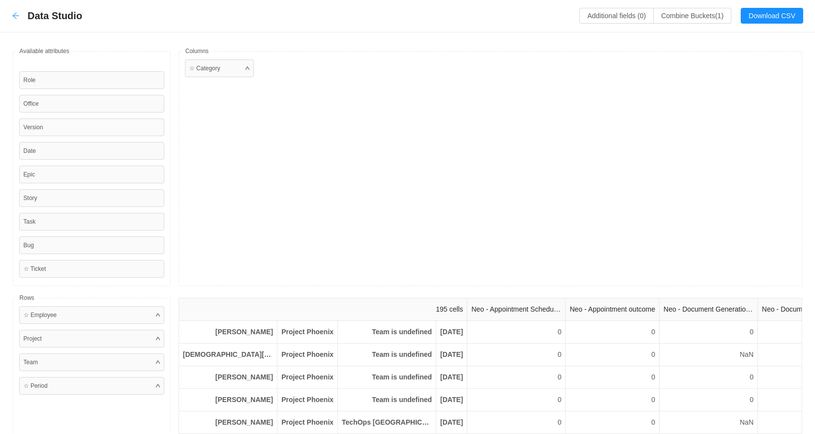
drag, startPoint x: 13, startPoint y: 17, endPoint x: 384, endPoint y: 17, distance: 371.3
click at [13, 17] on icon "icon: arrow-left" at bounding box center [16, 16] width 8 height 8
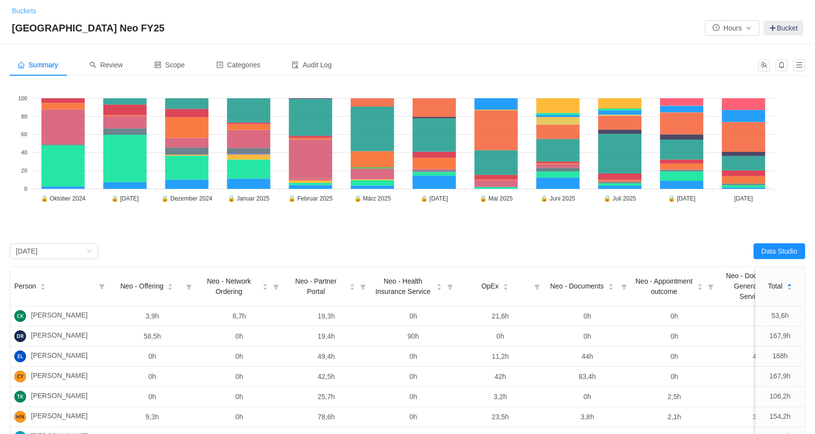
click at [32, 13] on link "Buckets" at bounding box center [24, 11] width 25 height 8
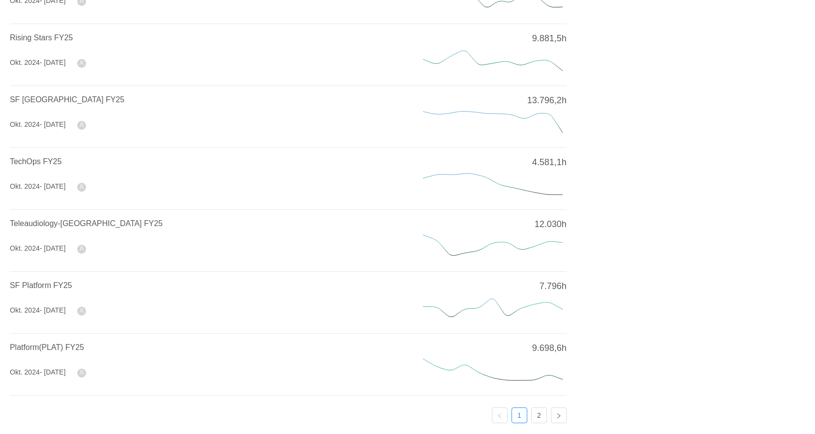
scroll to position [323, 0]
